Goal: Check status

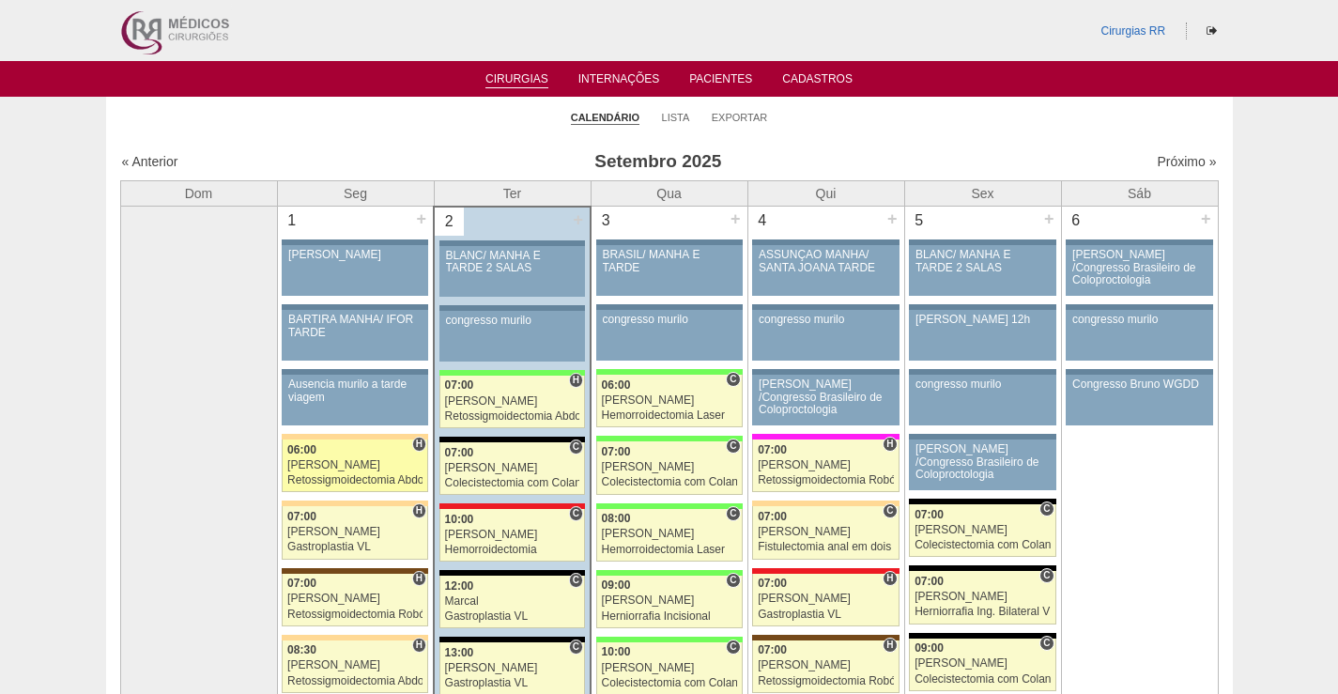
scroll to position [177, 0]
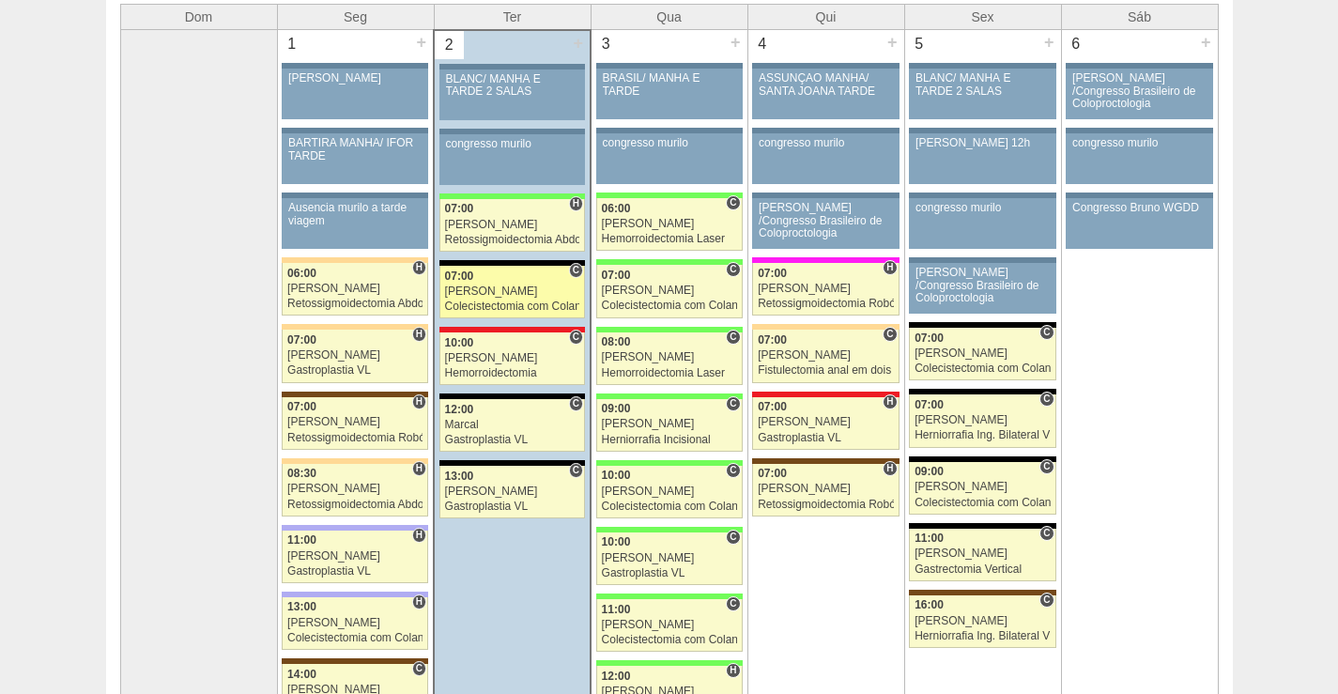
click at [526, 302] on div "Colecistectomia com Colangiografia VL" at bounding box center [512, 306] width 135 height 12
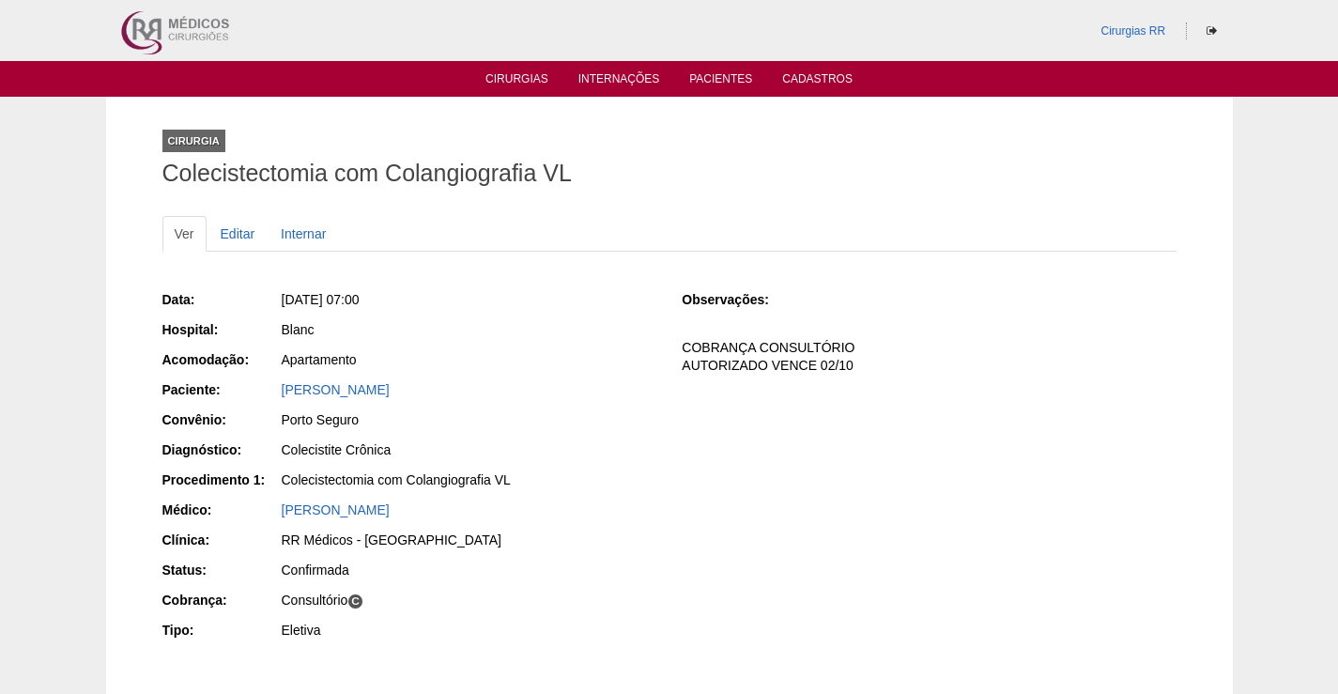
drag, startPoint x: 432, startPoint y: 384, endPoint x: 257, endPoint y: 400, distance: 175.4
click at [266, 381] on div "Paciente: [PERSON_NAME]" at bounding box center [409, 391] width 494 height 23
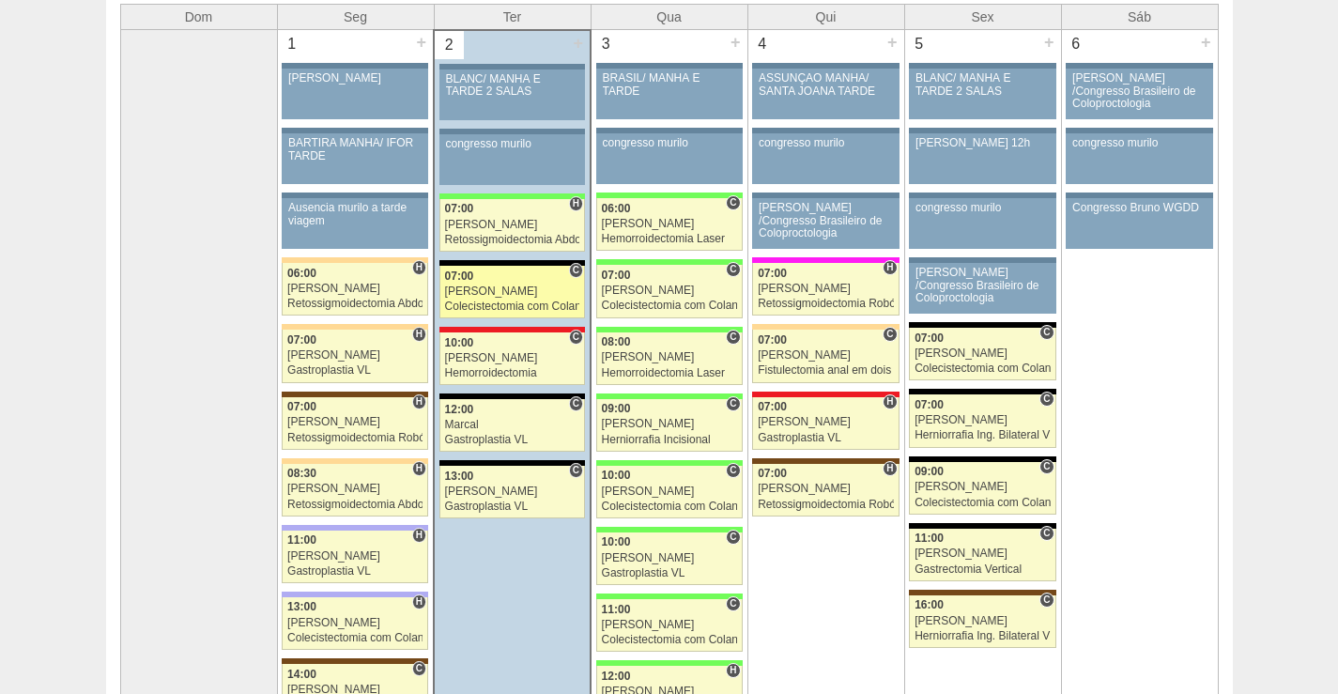
scroll to position [177, 0]
